Goal: Transaction & Acquisition: Purchase product/service

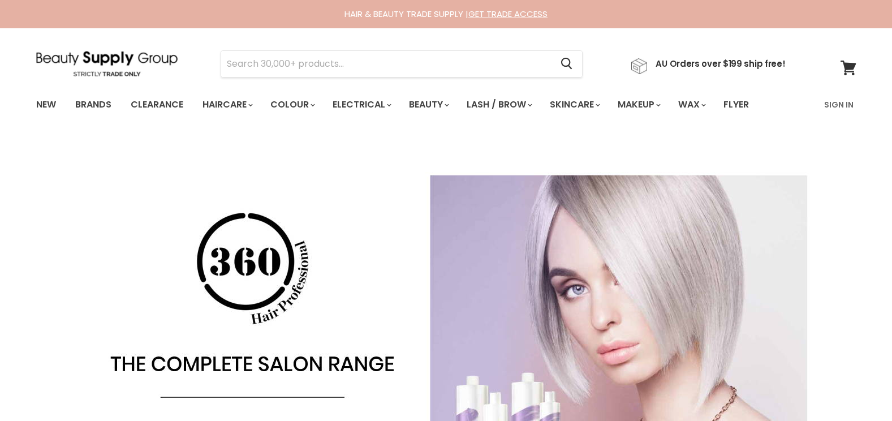
click at [842, 102] on link "Sign In" at bounding box center [839, 105] width 43 height 24
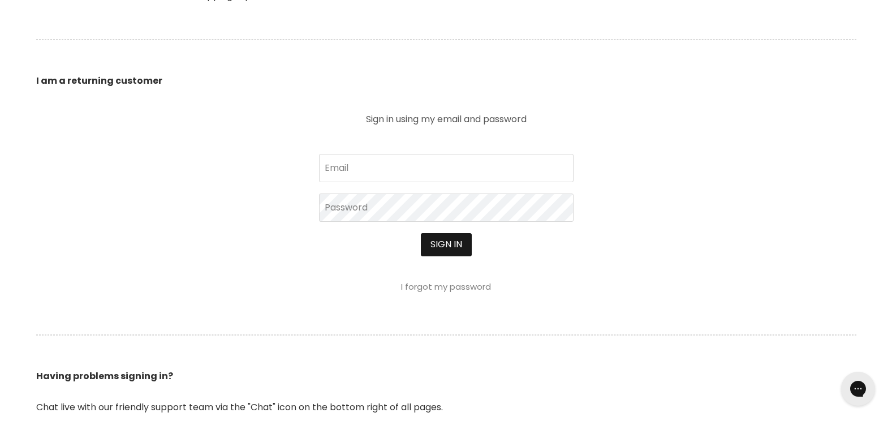
scroll to position [369, 0]
type input "accounts@uniquehairandbeauty.com.au"
click at [432, 250] on button "Sign in" at bounding box center [446, 244] width 51 height 23
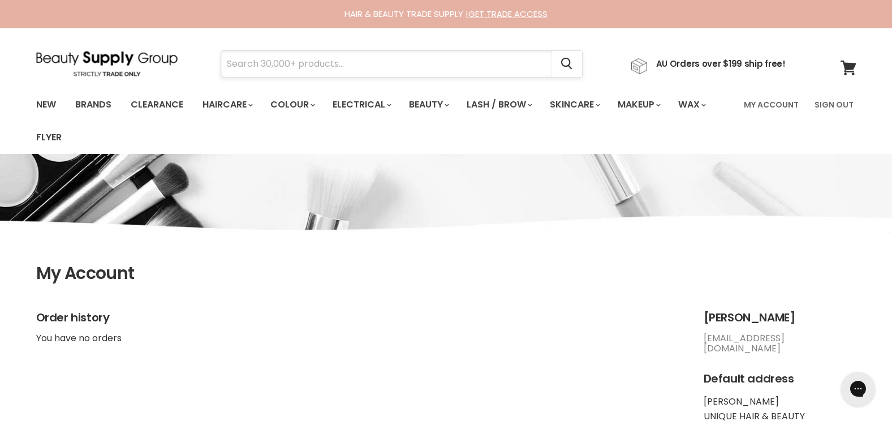
click at [265, 62] on input "Search" at bounding box center [386, 64] width 331 height 26
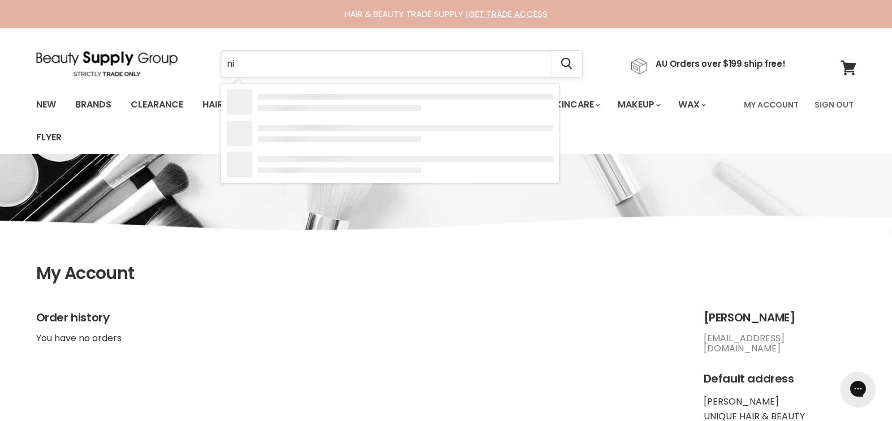
type input "nio"
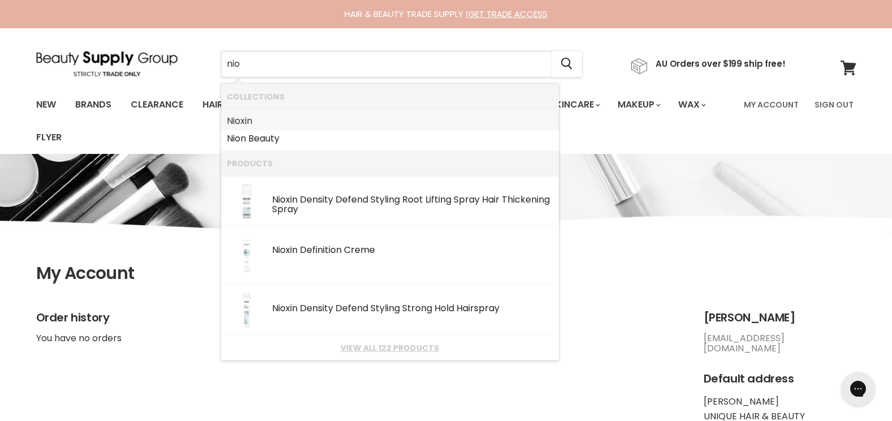
click at [249, 115] on link "Nio xin" at bounding box center [390, 121] width 326 height 18
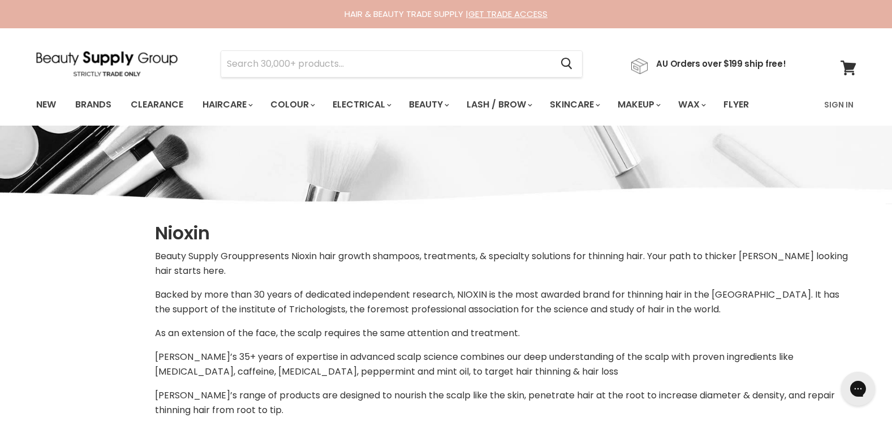
select select "manual"
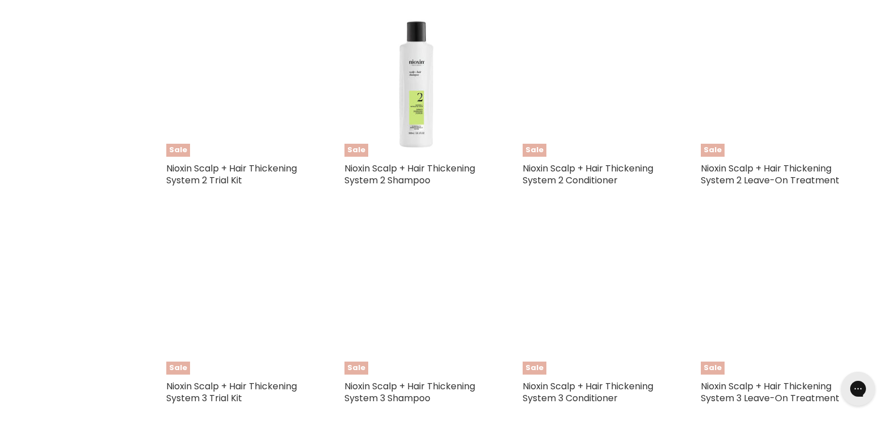
scroll to position [694, 0]
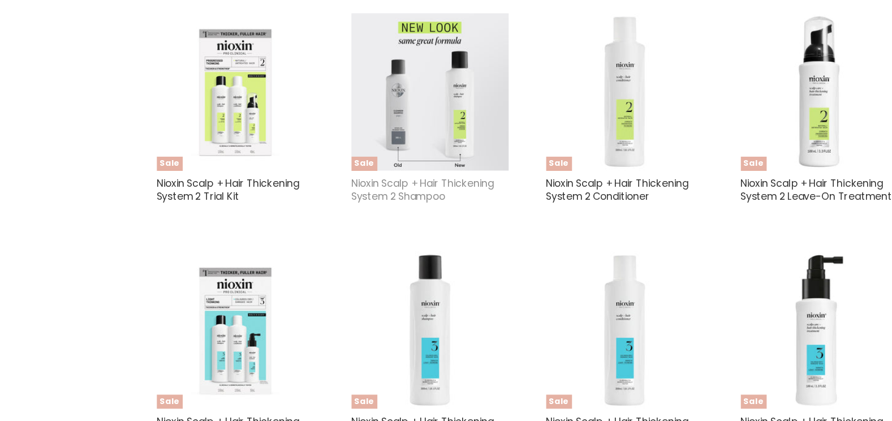
click at [401, 169] on link "Nioxin Scalp + Hair Thickening System 2 Shampoo" at bounding box center [410, 174] width 131 height 25
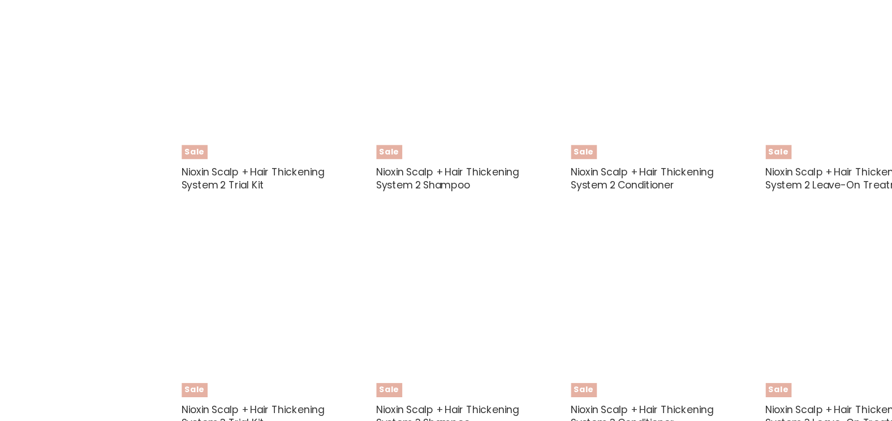
select select "manual"
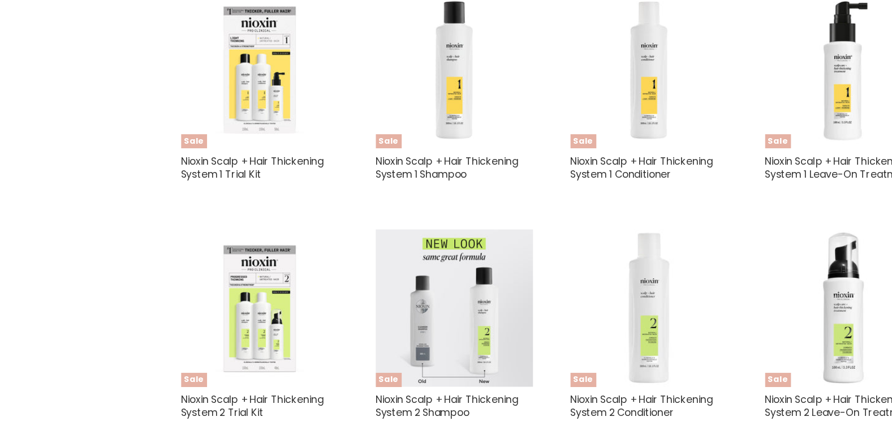
scroll to position [496, 0]
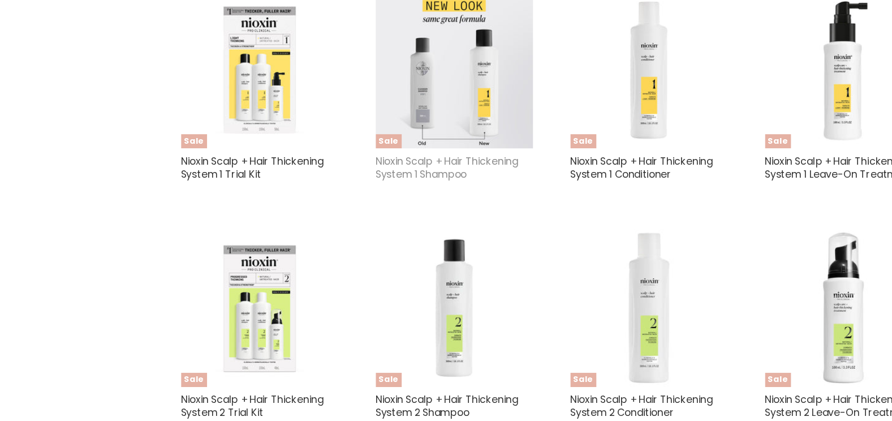
click at [426, 143] on link "Nioxin Scalp + Hair Thickening System 1 Shampoo" at bounding box center [410, 153] width 131 height 25
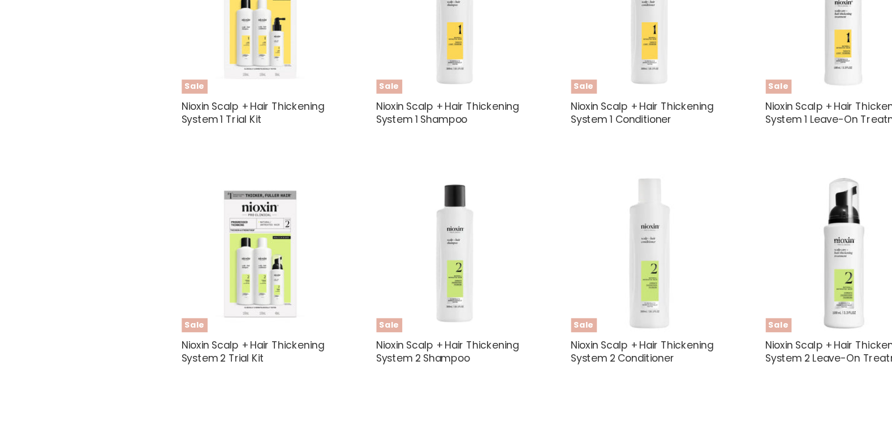
select select "manual"
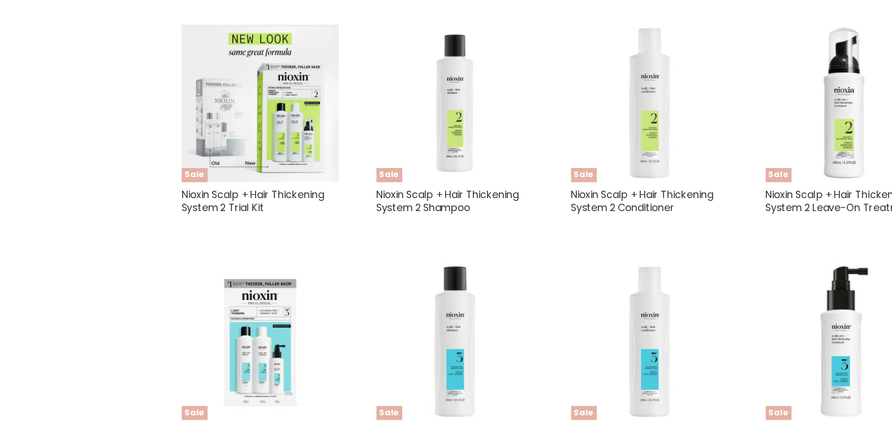
scroll to position [715, 0]
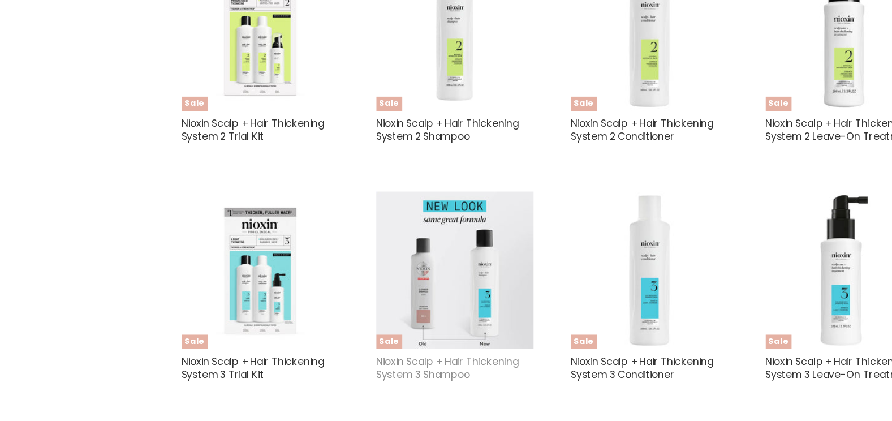
click at [384, 366] on link "Nioxin Scalp + Hair Thickening System 3 Shampoo" at bounding box center [410, 371] width 131 height 25
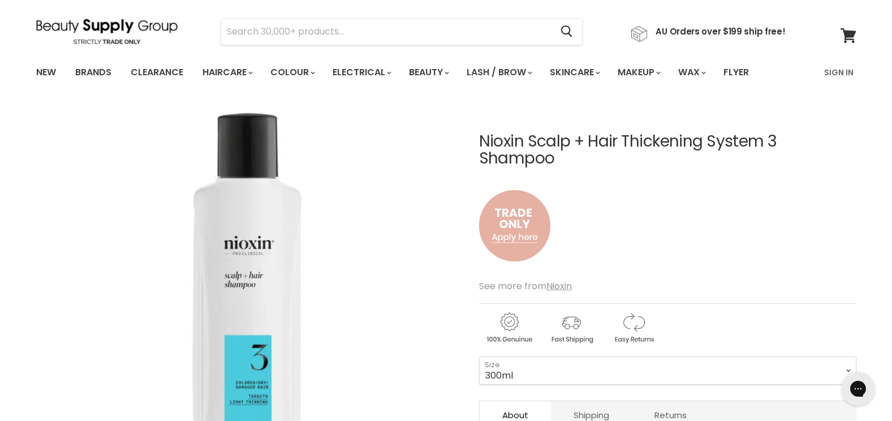
scroll to position [33, 0]
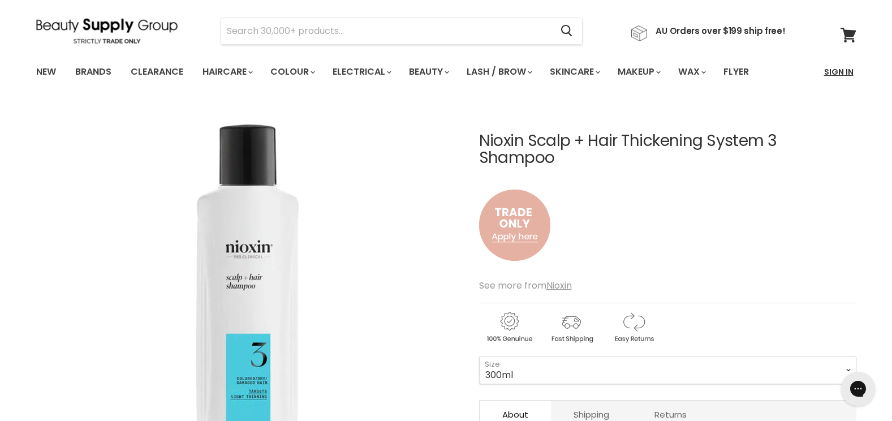
click at [849, 75] on link "Sign In" at bounding box center [839, 72] width 43 height 24
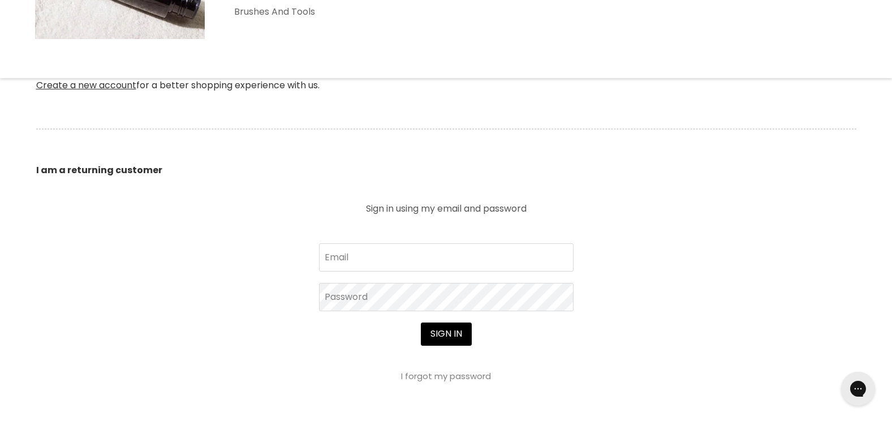
scroll to position [285, 0]
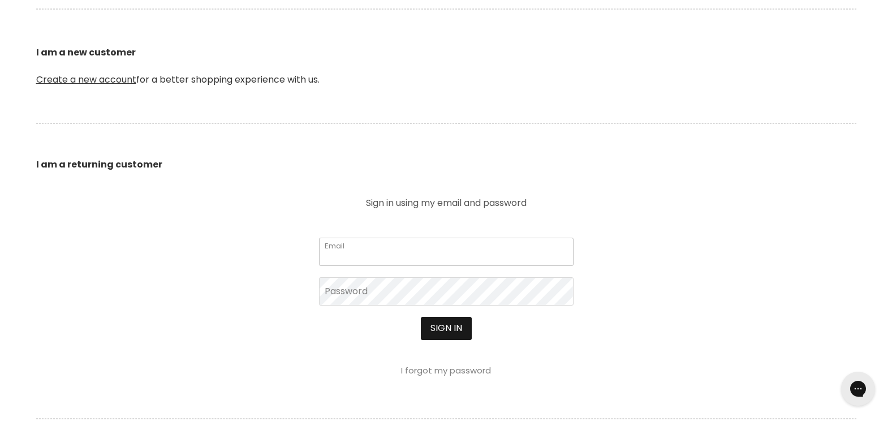
type input "accounts@uniquehairandbeauty.com.au"
click at [448, 328] on button "Sign in" at bounding box center [446, 328] width 51 height 23
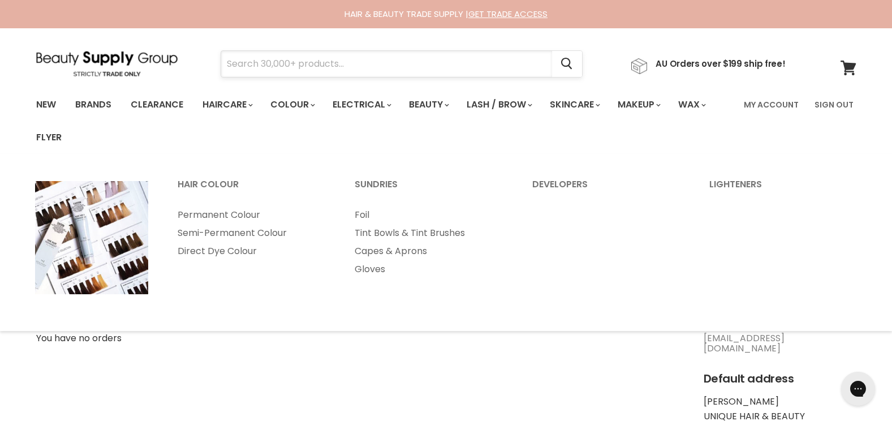
click at [255, 66] on input "Search" at bounding box center [386, 64] width 331 height 26
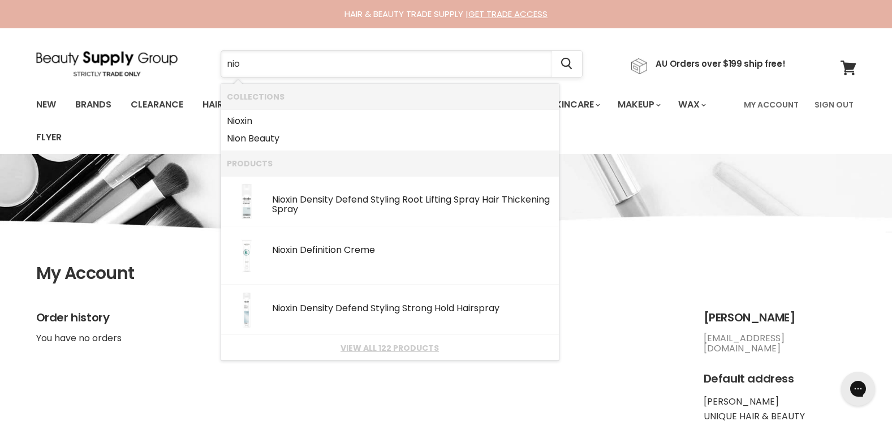
type input "niox"
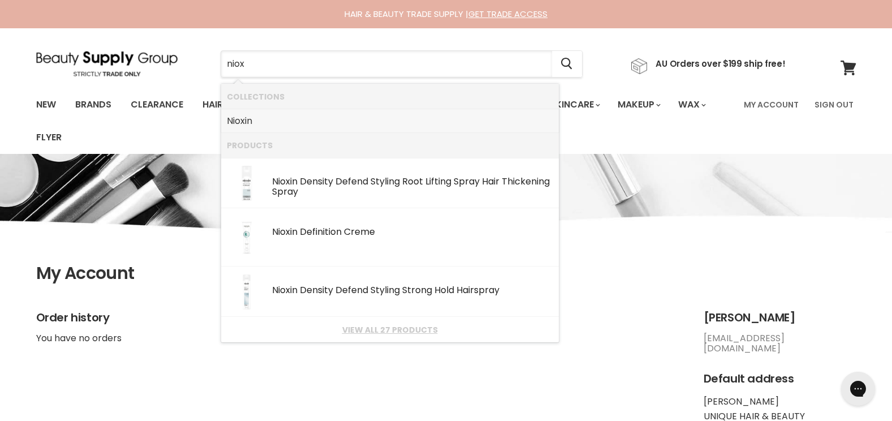
click at [247, 118] on link "Niox in" at bounding box center [390, 121] width 326 height 18
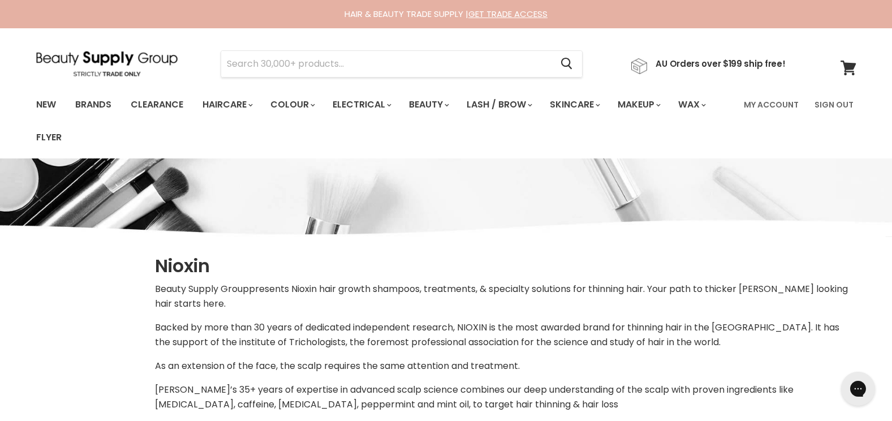
select select "manual"
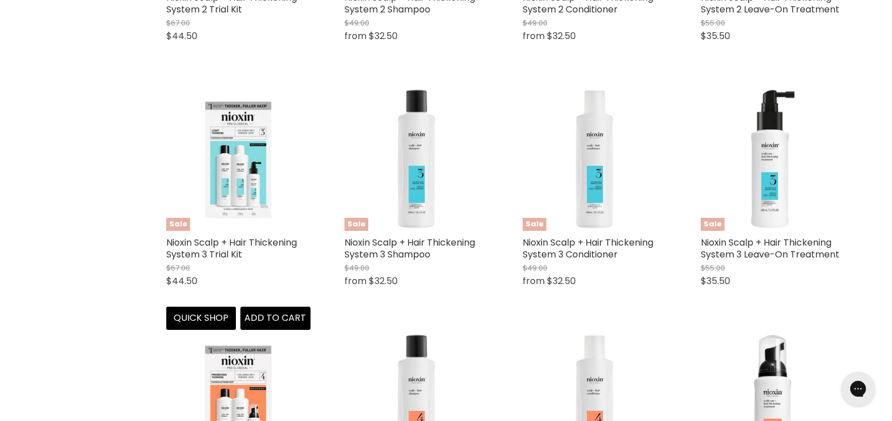
scroll to position [927, 0]
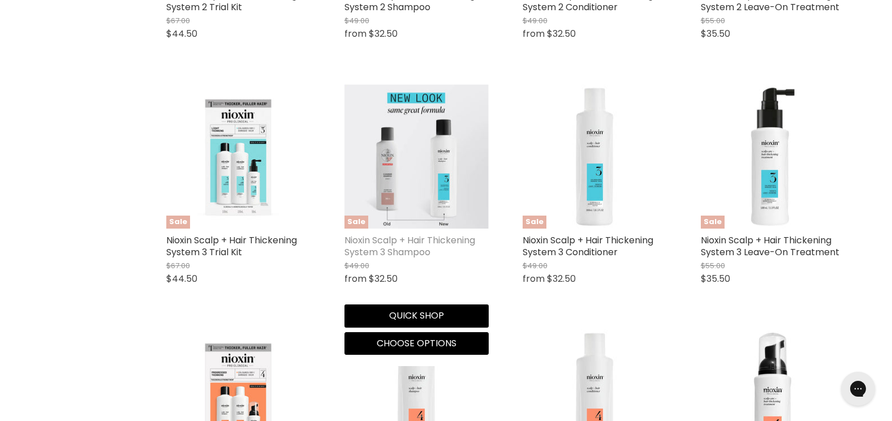
click at [395, 250] on link "Nioxin Scalp + Hair Thickening System 3 Shampoo" at bounding box center [410, 246] width 131 height 25
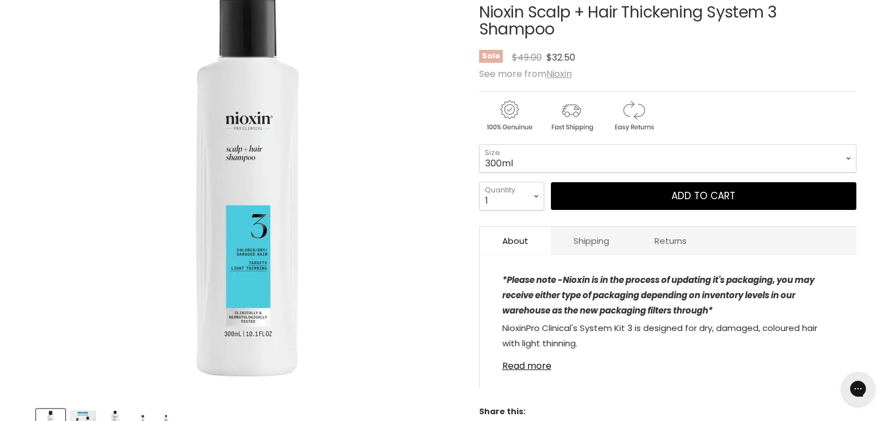
scroll to position [194, 0]
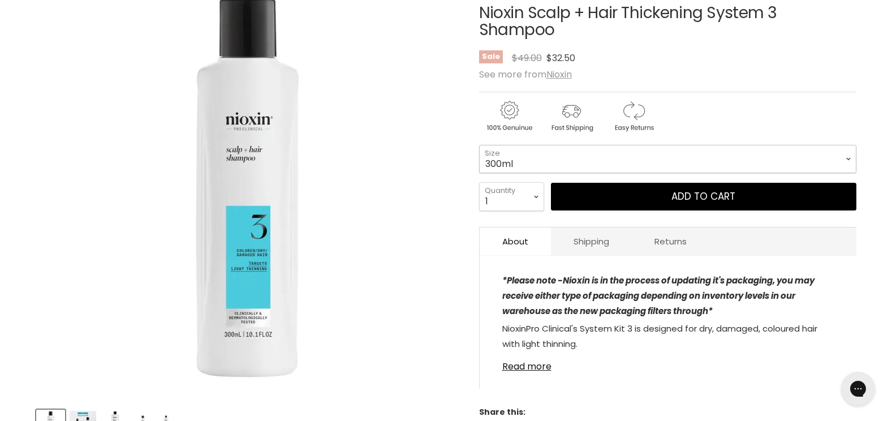
click at [836, 165] on select "300ml 1 Litre" at bounding box center [667, 159] width 377 height 28
click at [479, 145] on select "300ml 1 Litre" at bounding box center [667, 159] width 377 height 28
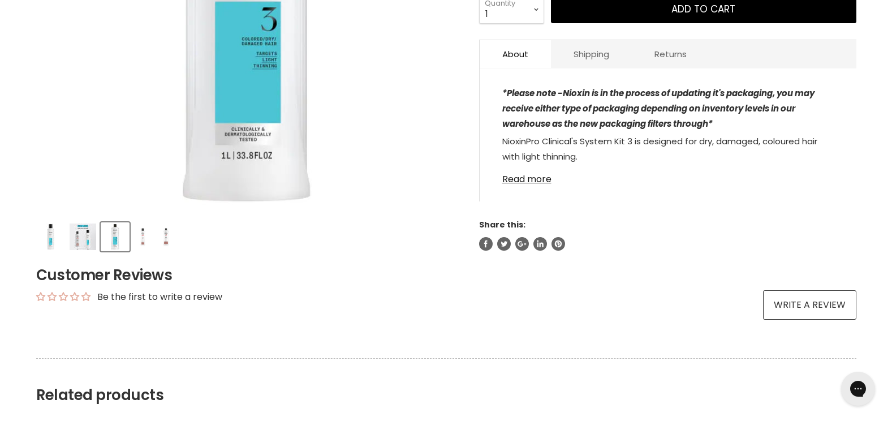
scroll to position [323, 0]
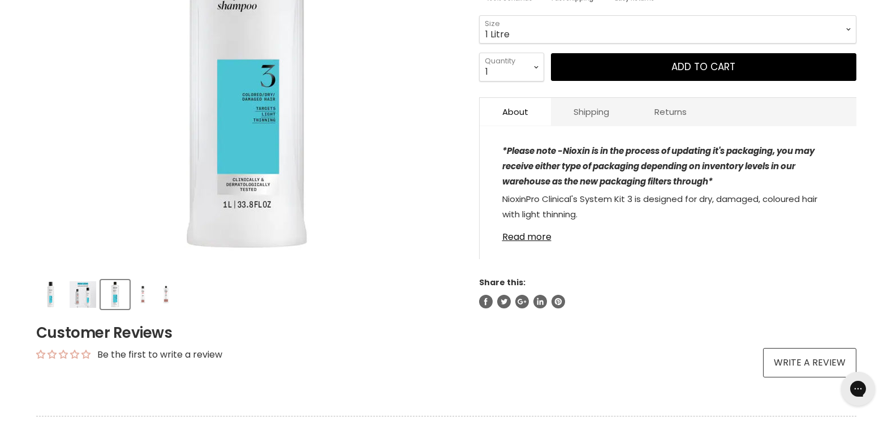
click at [141, 295] on img "Product thumbnails" at bounding box center [143, 294] width 18 height 27
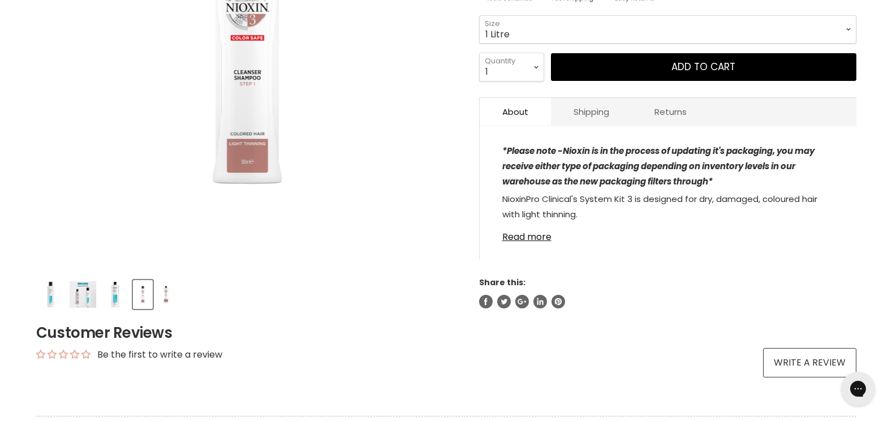
click at [84, 294] on img "Product thumbnails" at bounding box center [83, 294] width 27 height 27
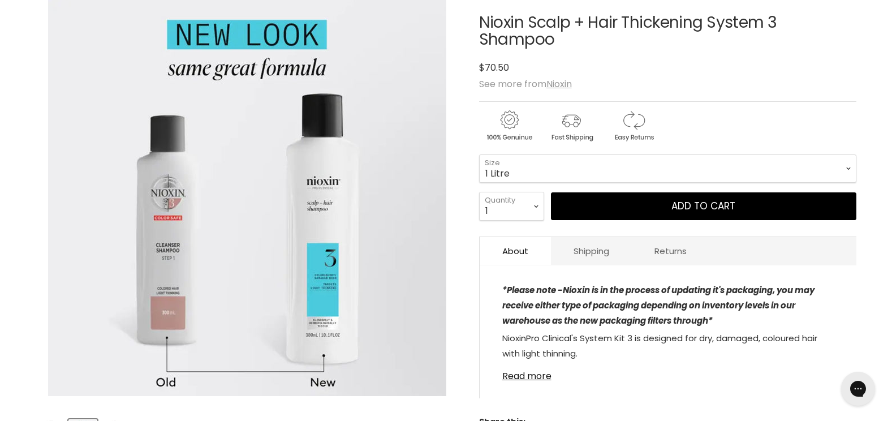
scroll to position [195, 0]
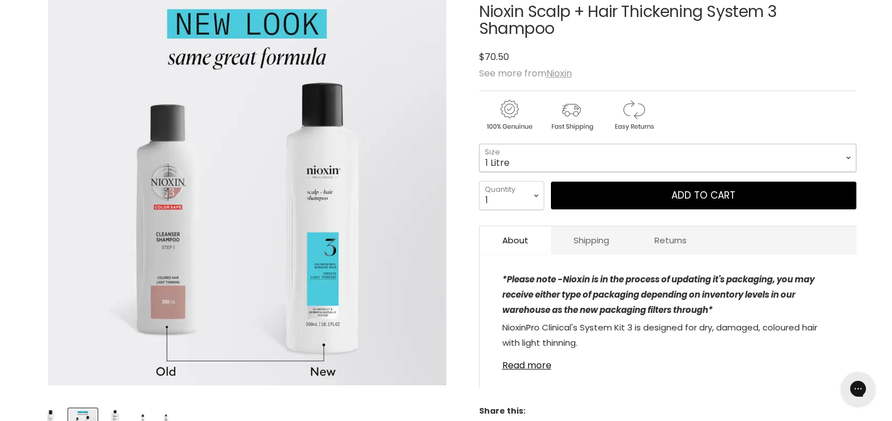
click at [499, 166] on select "300ml 1 Litre" at bounding box center [667, 158] width 377 height 28
select select "300ml"
click at [479, 144] on select "300ml 1 Litre" at bounding box center [667, 158] width 377 height 28
